Goal: Information Seeking & Learning: Compare options

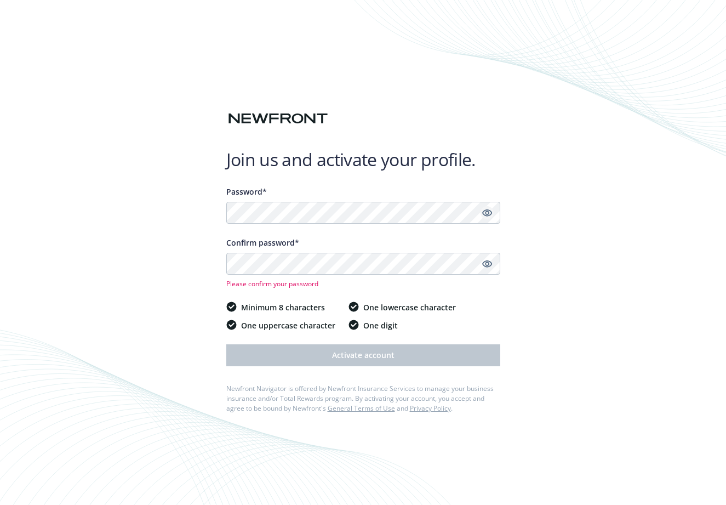
click at [486, 213] on icon "Show password" at bounding box center [487, 213] width 10 height 10
click at [225, 215] on div "Join us and activate your profile. Password* Confirm password* Please confirm y…" at bounding box center [363, 252] width 726 height 505
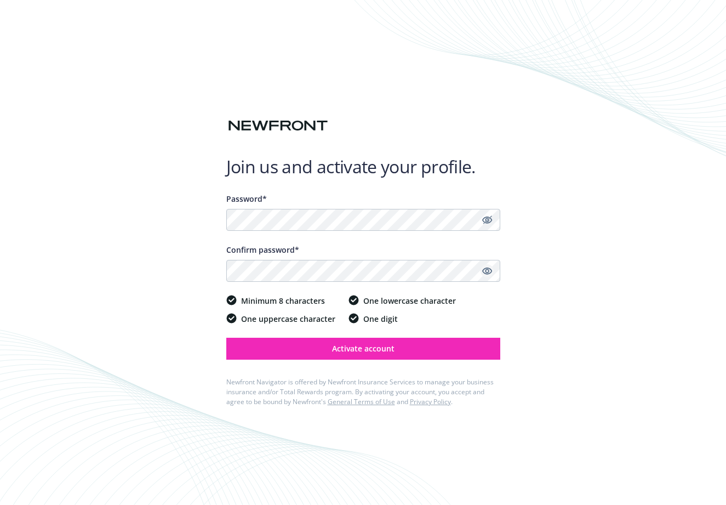
click at [486, 271] on icon "Show password" at bounding box center [487, 271] width 10 height 10
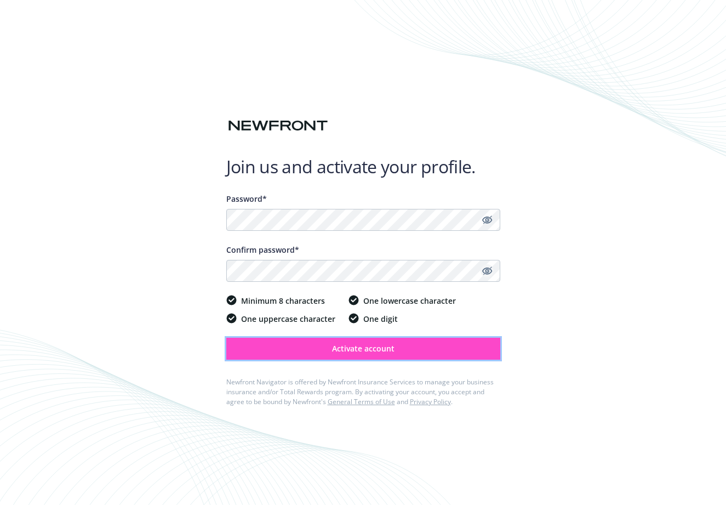
click at [377, 352] on span "Activate account" at bounding box center [363, 348] width 62 height 10
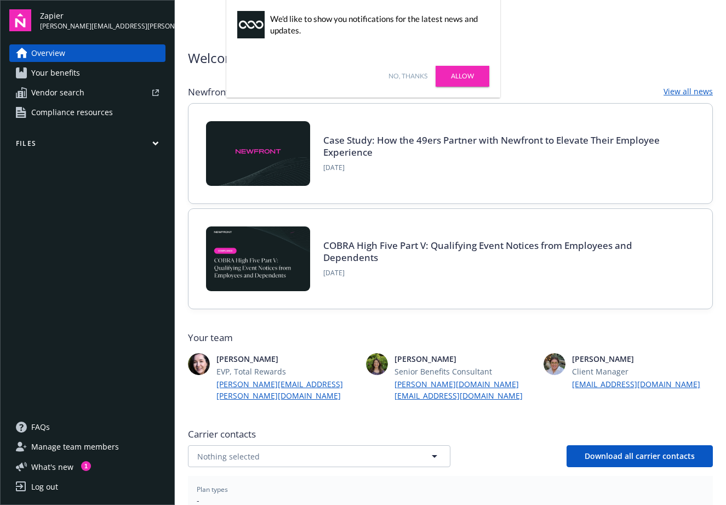
click at [476, 81] on link "Allow" at bounding box center [463, 76] width 54 height 21
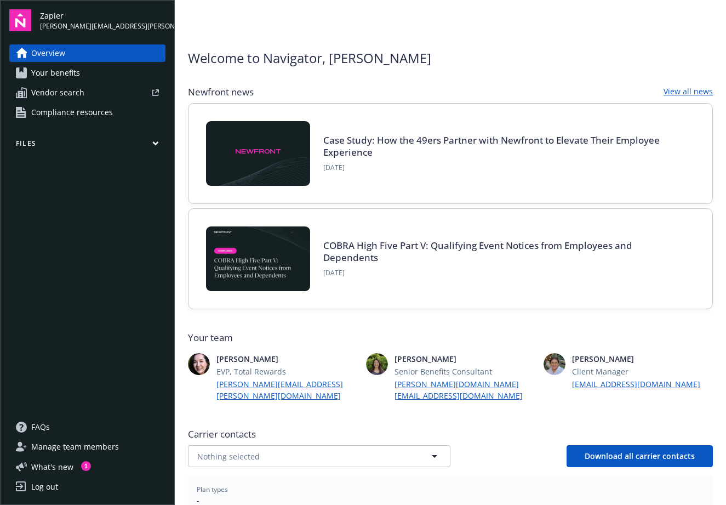
click at [66, 77] on span "Your benefits" at bounding box center [55, 73] width 49 height 18
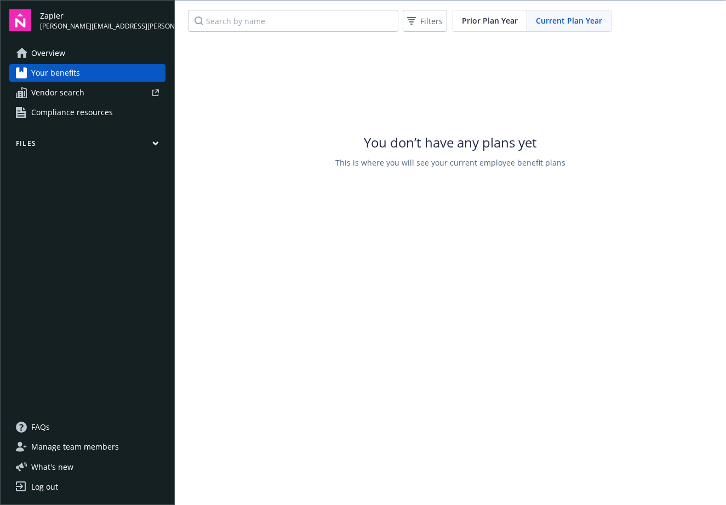
click at [55, 91] on span "Vendor search" at bounding box center [57, 93] width 53 height 18
click at [30, 140] on button "Files" at bounding box center [87, 146] width 156 height 14
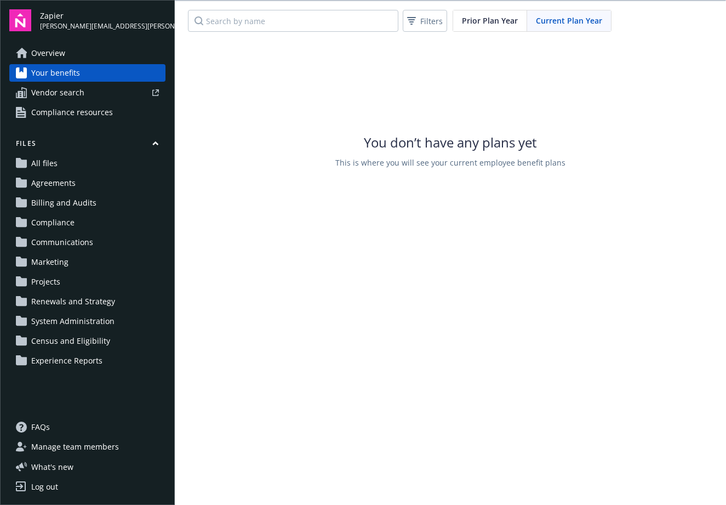
click at [52, 165] on span "All files" at bounding box center [44, 163] width 26 height 18
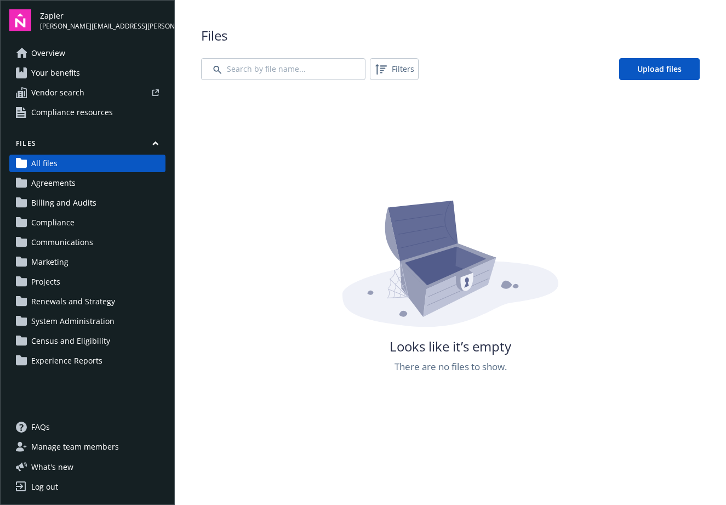
click at [36, 53] on span "Overview" at bounding box center [48, 53] width 34 height 18
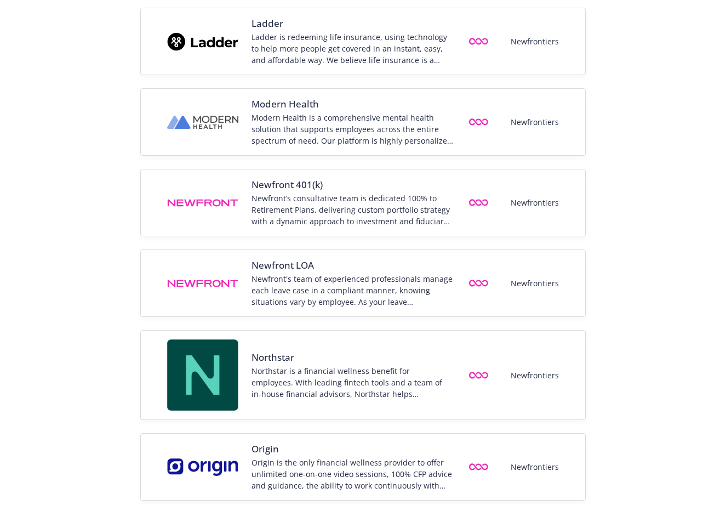
scroll to position [1043, 0]
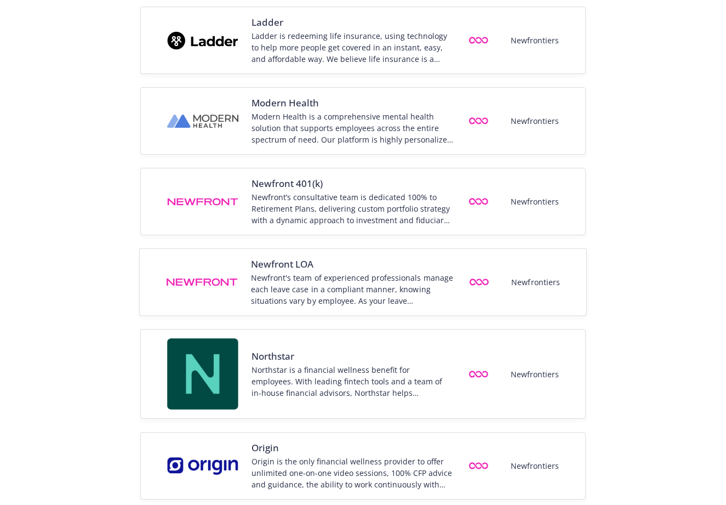
click at [324, 283] on div "Newfront's team of experienced professionals manage each leave case in a compli…" at bounding box center [352, 289] width 203 height 35
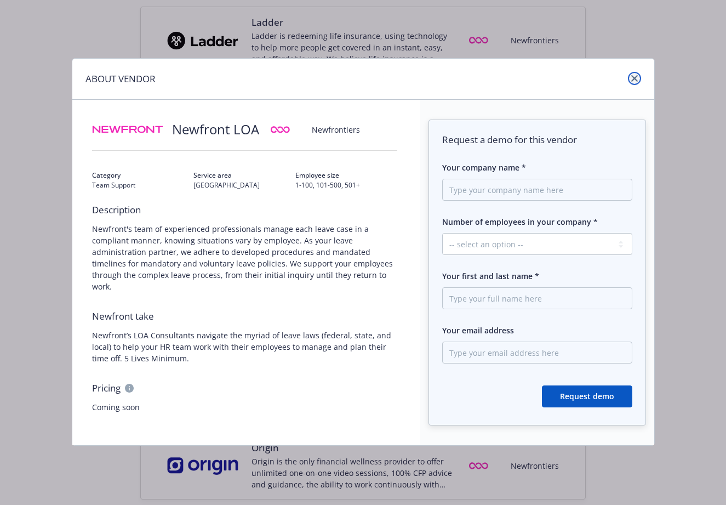
click at [636, 76] on icon "close" at bounding box center [634, 78] width 7 height 7
